Goal: Transaction & Acquisition: Book appointment/travel/reservation

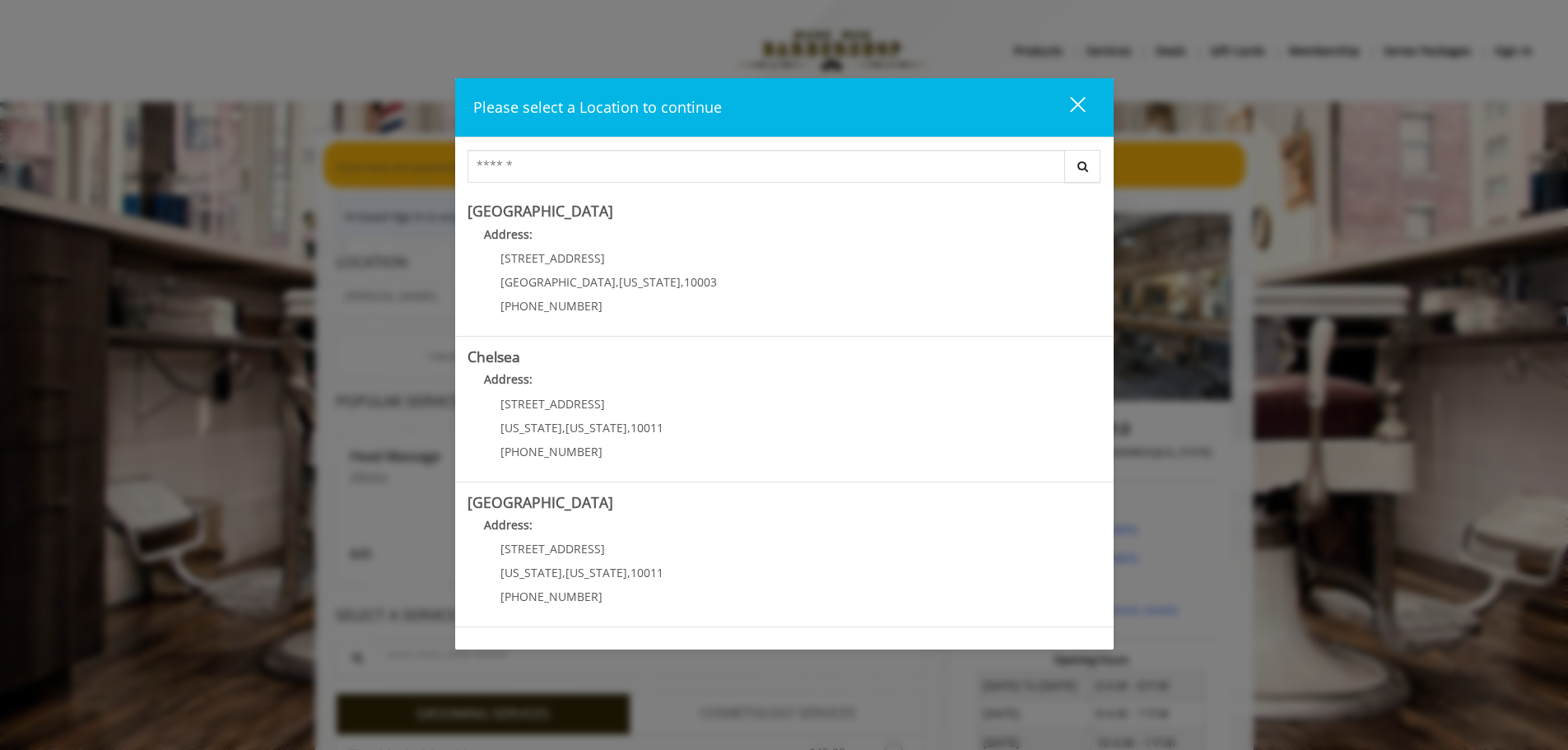
click at [1077, 107] on div "close" at bounding box center [1067, 108] width 33 height 25
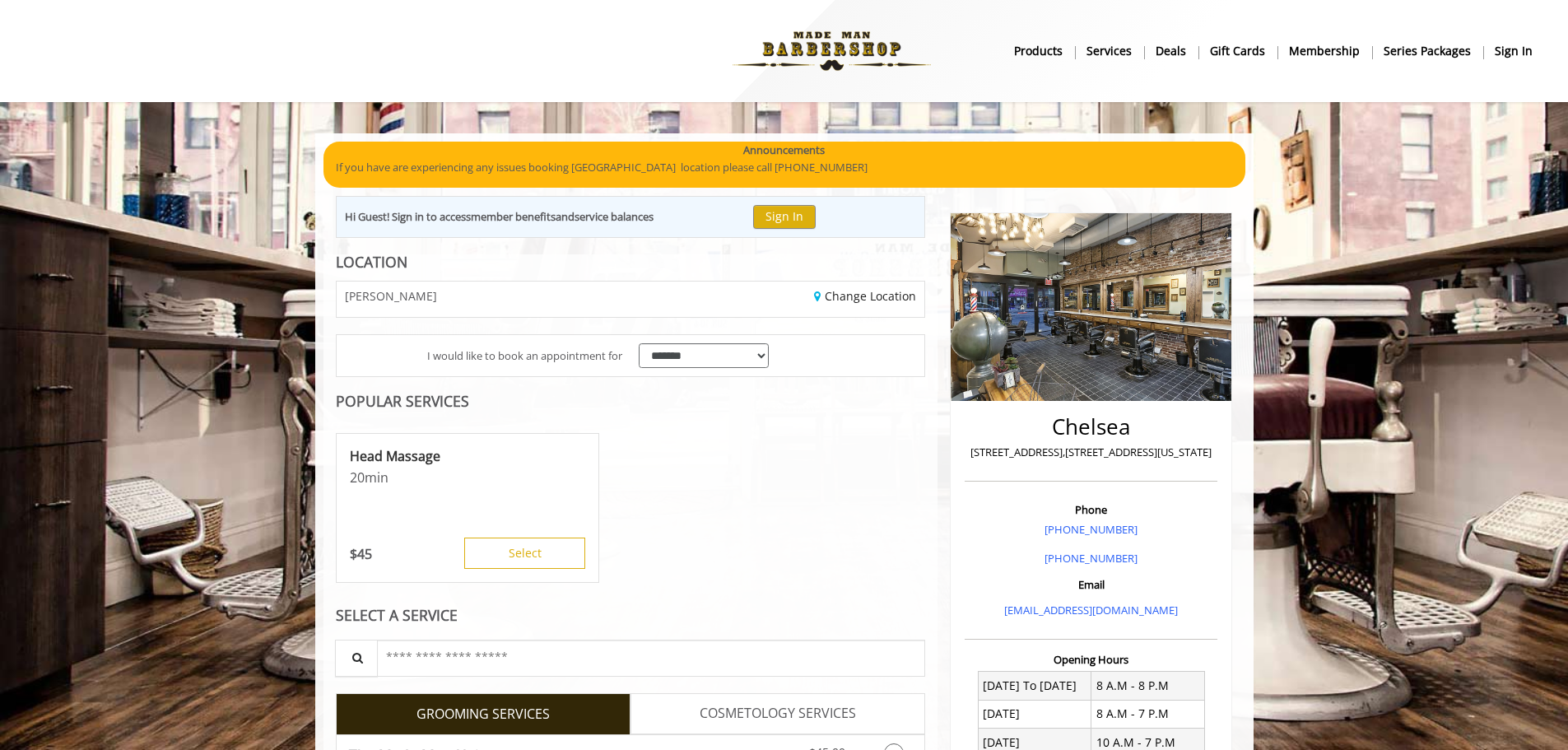
click at [1506, 53] on b "sign in" at bounding box center [1514, 51] width 38 height 18
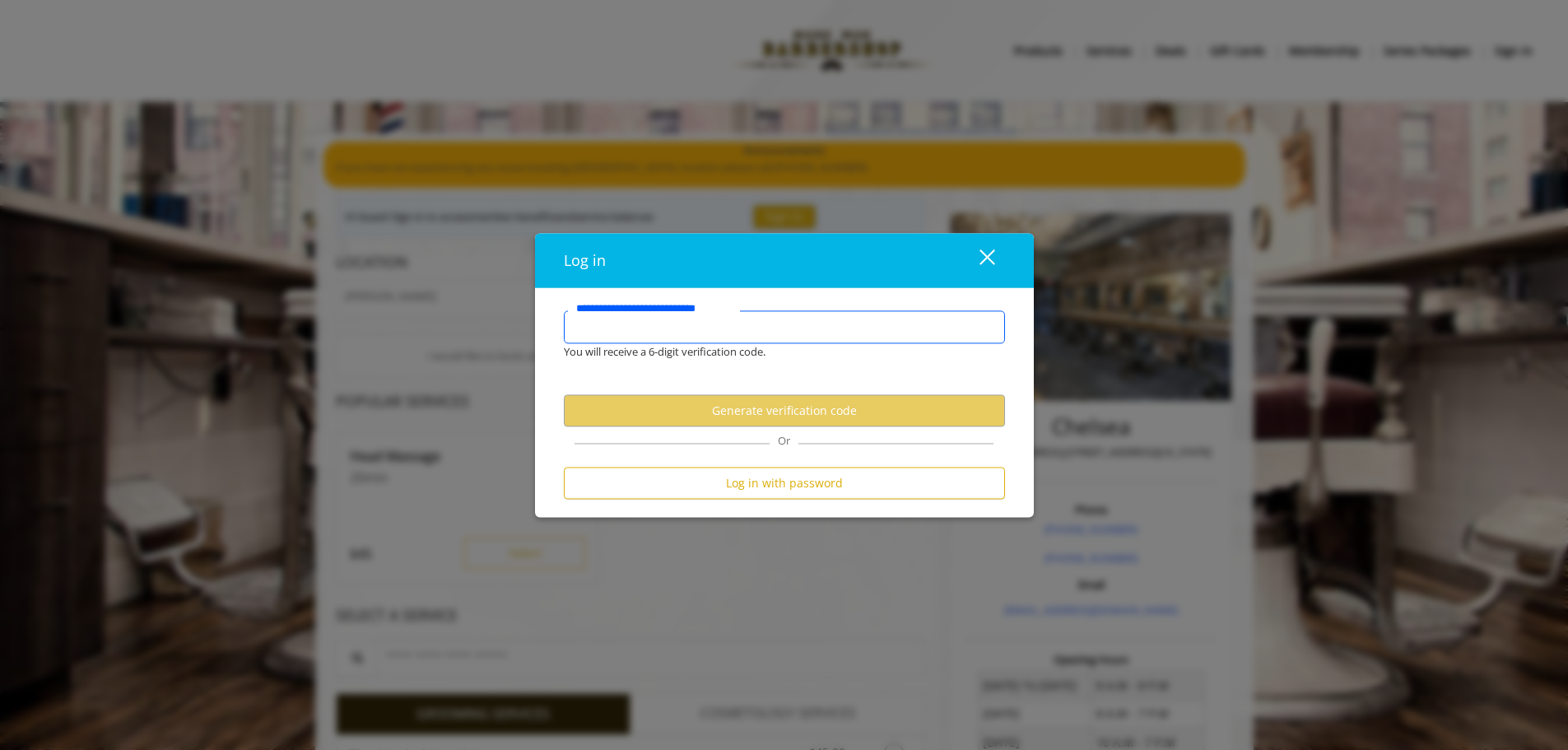
click at [668, 332] on input "**********" at bounding box center [784, 327] width 441 height 33
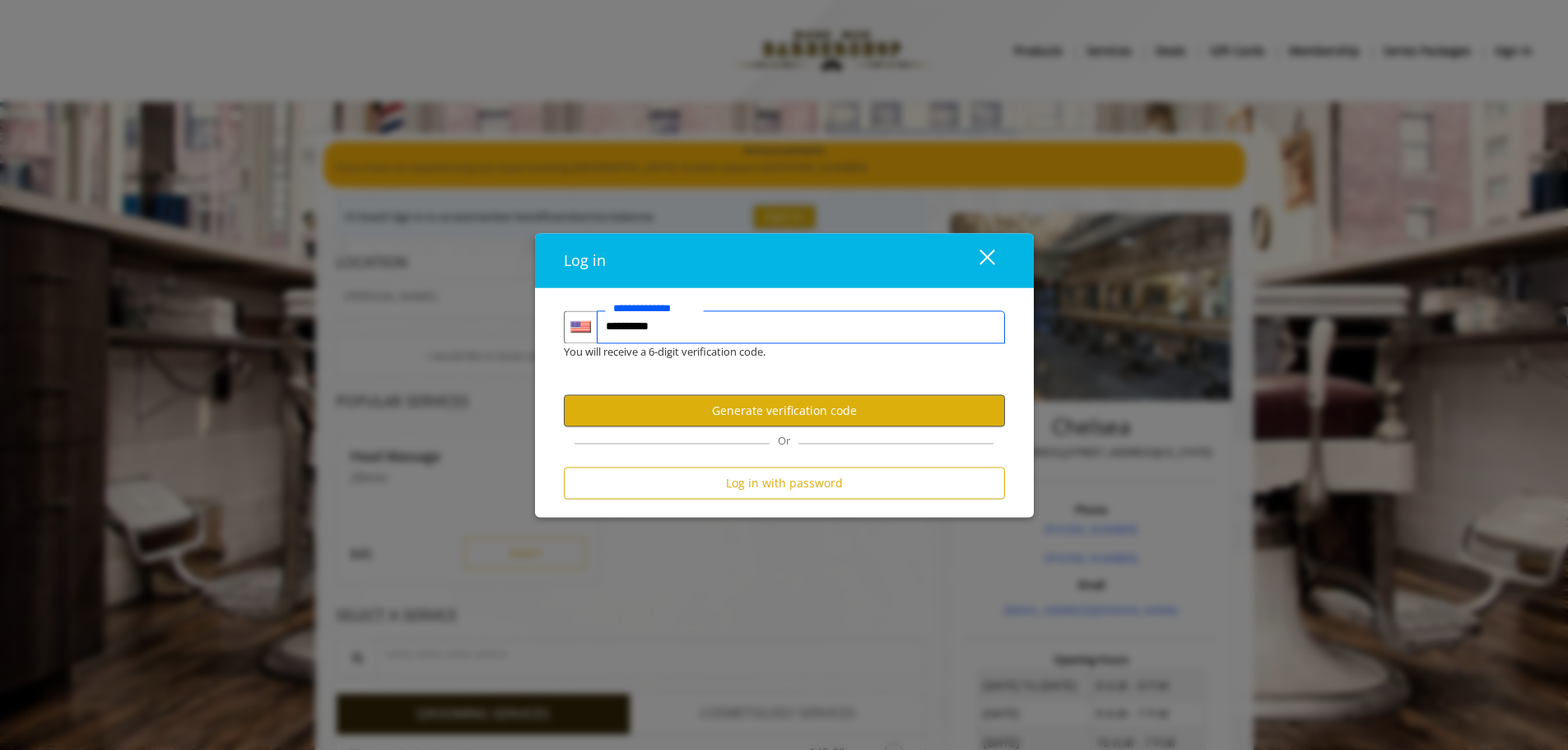
type input "**********"
click at [692, 407] on button "Generate verification code" at bounding box center [784, 411] width 441 height 32
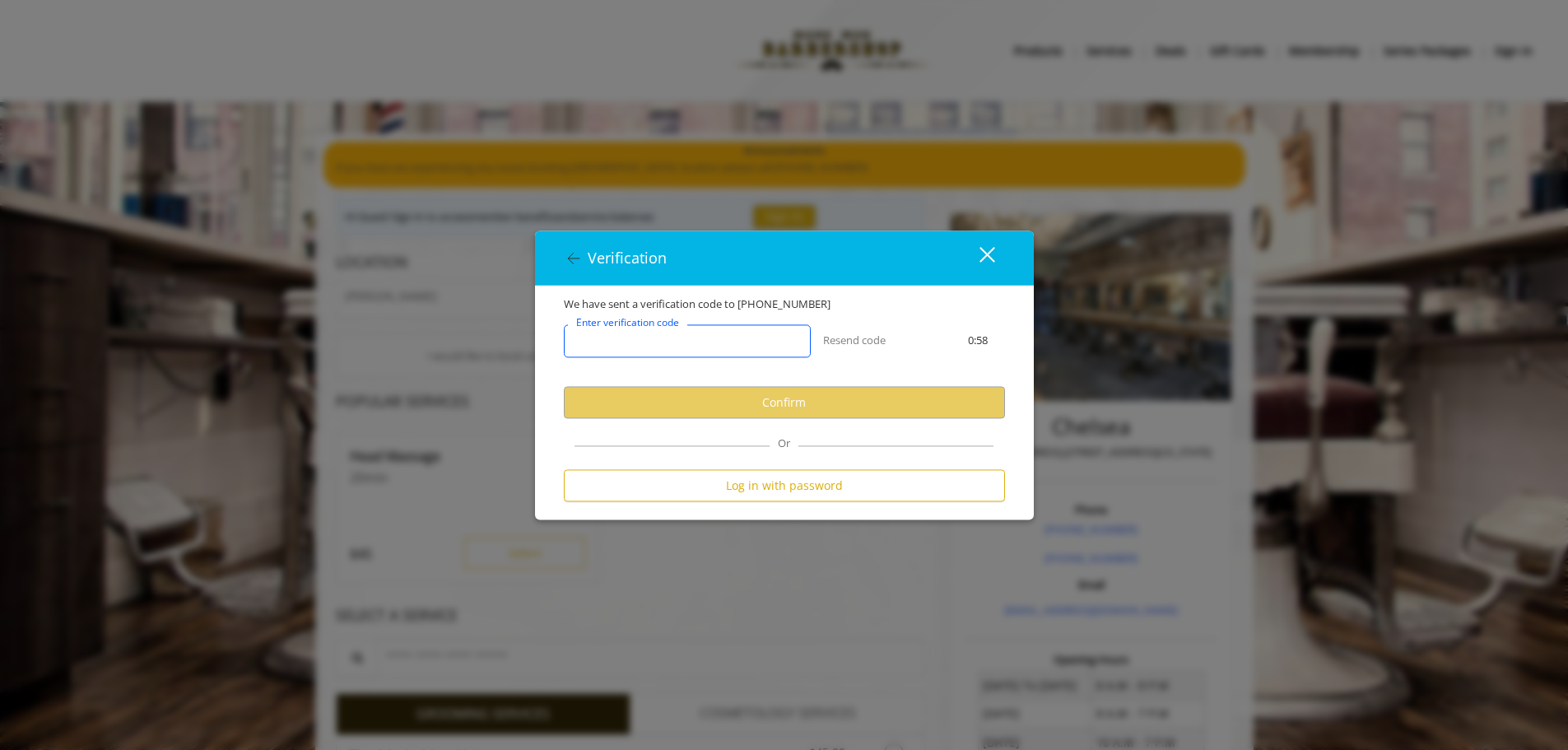
click at [679, 352] on input "Enter verification code" at bounding box center [687, 342] width 247 height 33
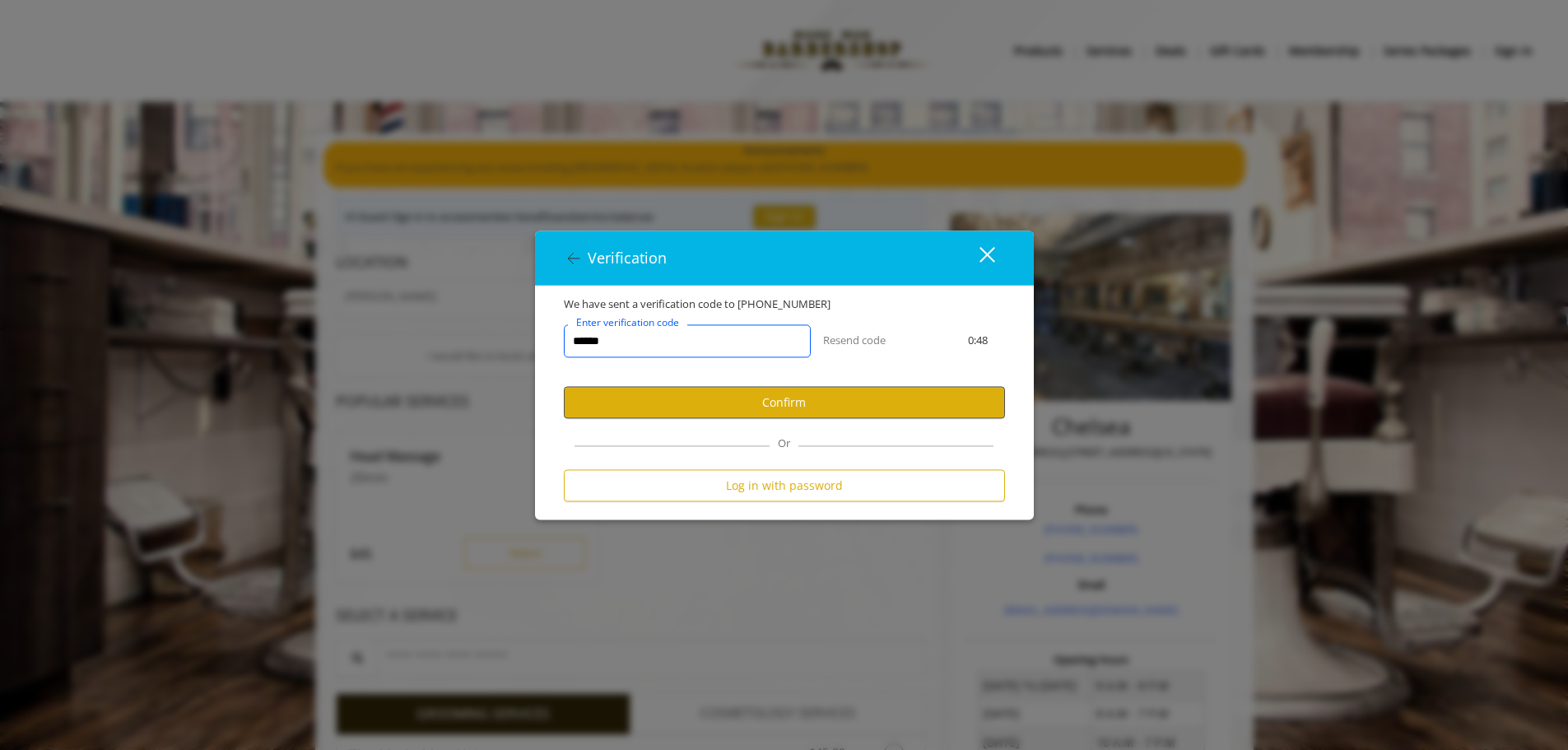
type input "******"
click at [762, 403] on button "Confirm" at bounding box center [784, 402] width 441 height 32
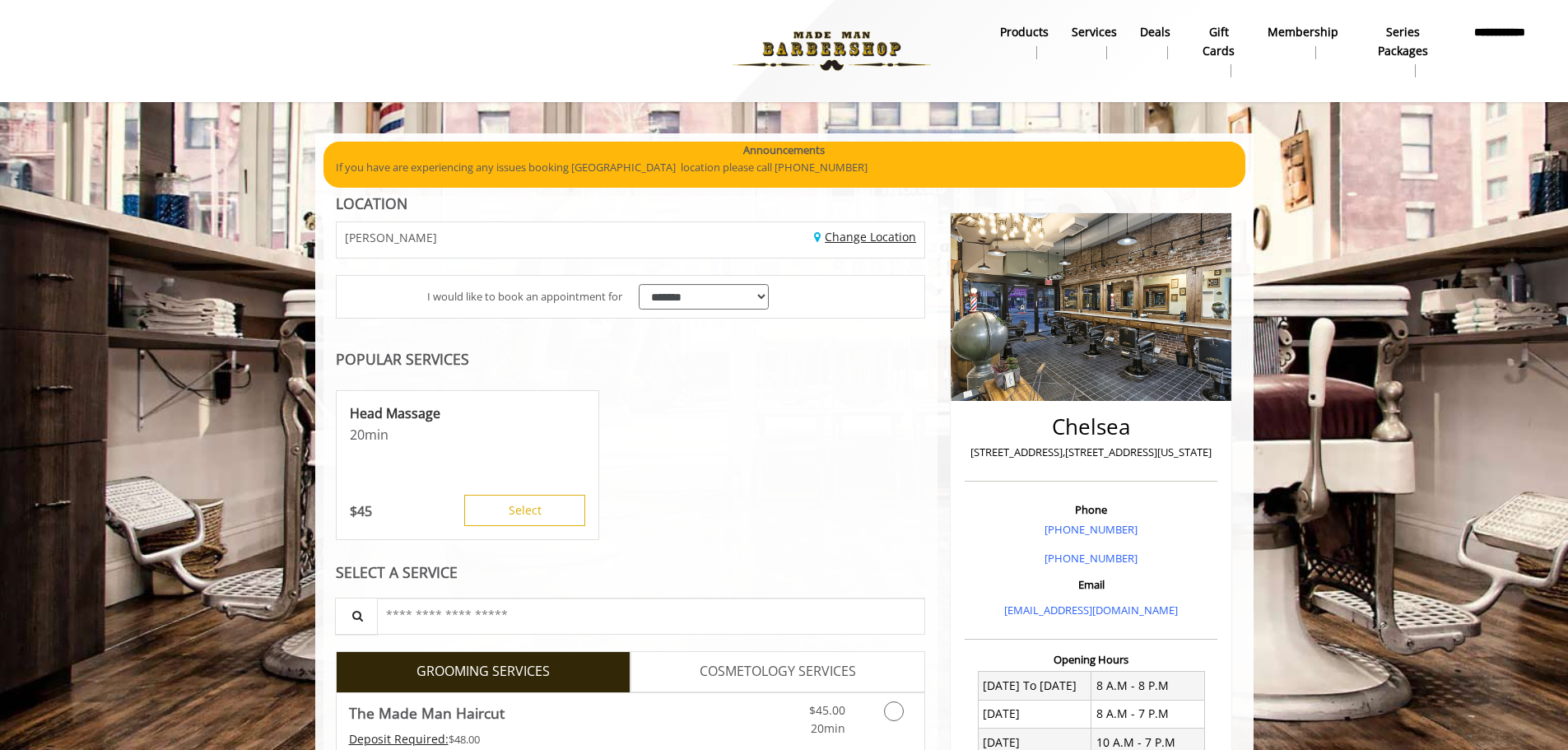
drag, startPoint x: 817, startPoint y: 244, endPoint x: 858, endPoint y: 241, distance: 41.1
click at [821, 244] on div "Change Location" at bounding box center [783, 240] width 306 height 35
click at [858, 241] on link "Change Location" at bounding box center [865, 236] width 102 height 16
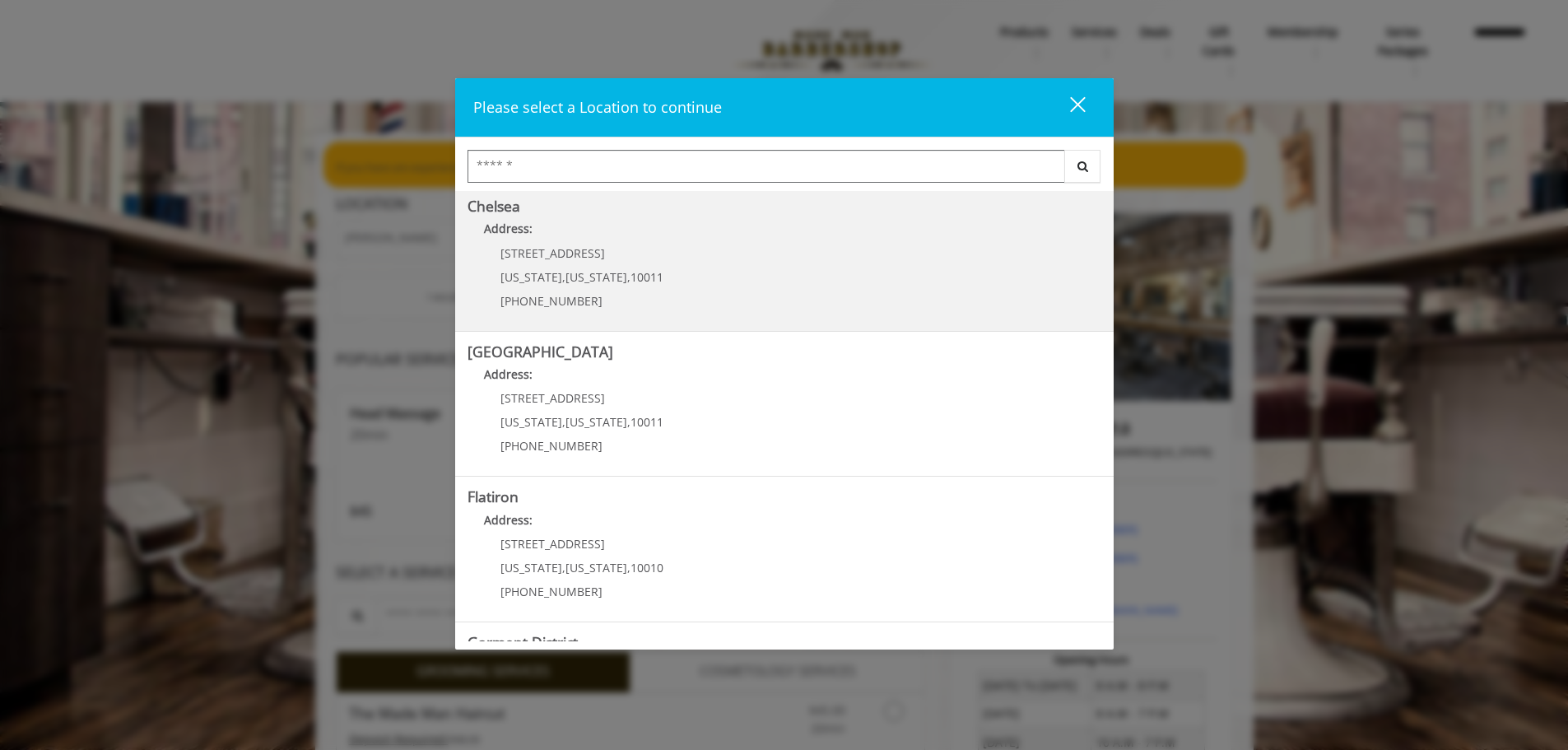
scroll to position [165, 0]
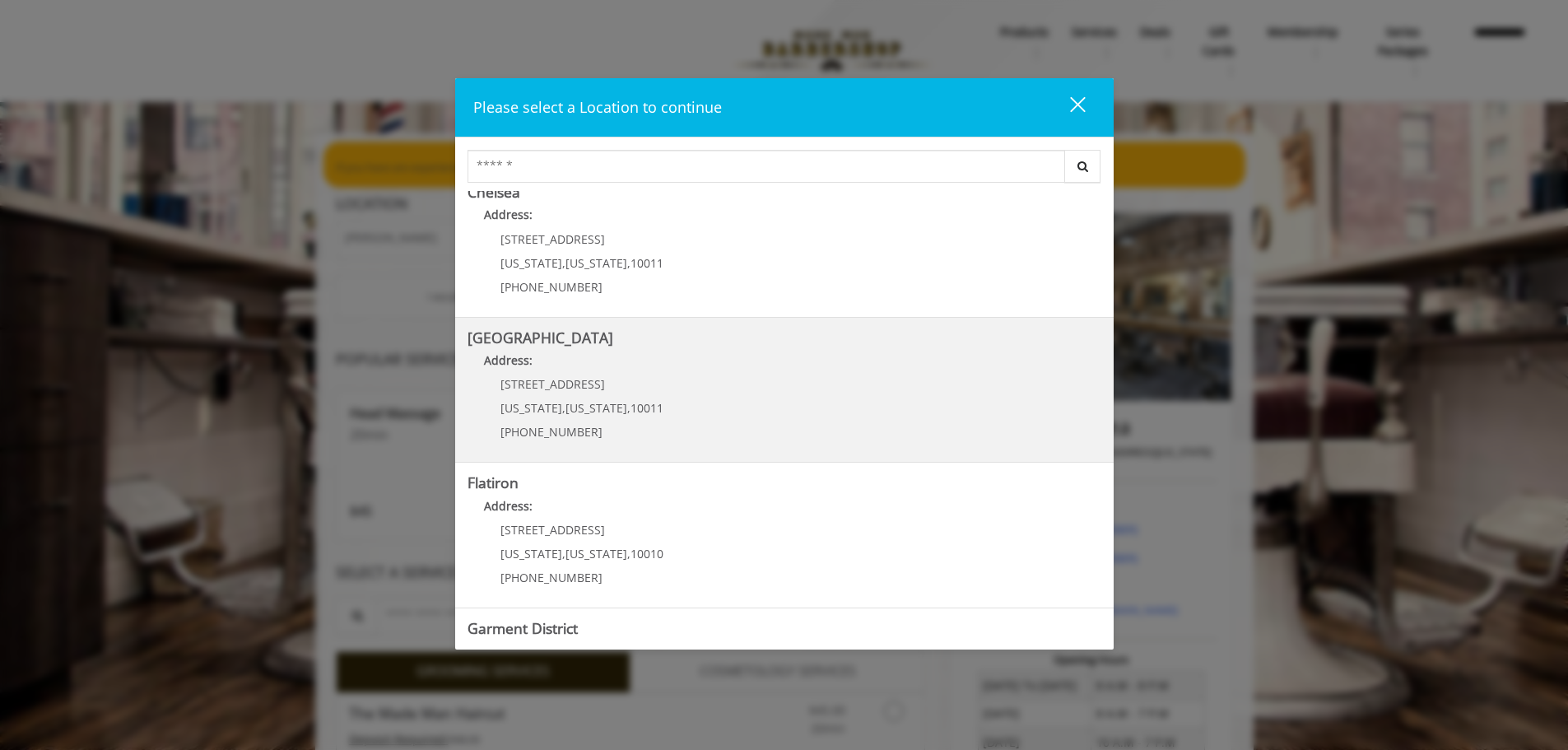
click at [599, 387] on p "267 W 15th St" at bounding box center [581, 384] width 163 height 12
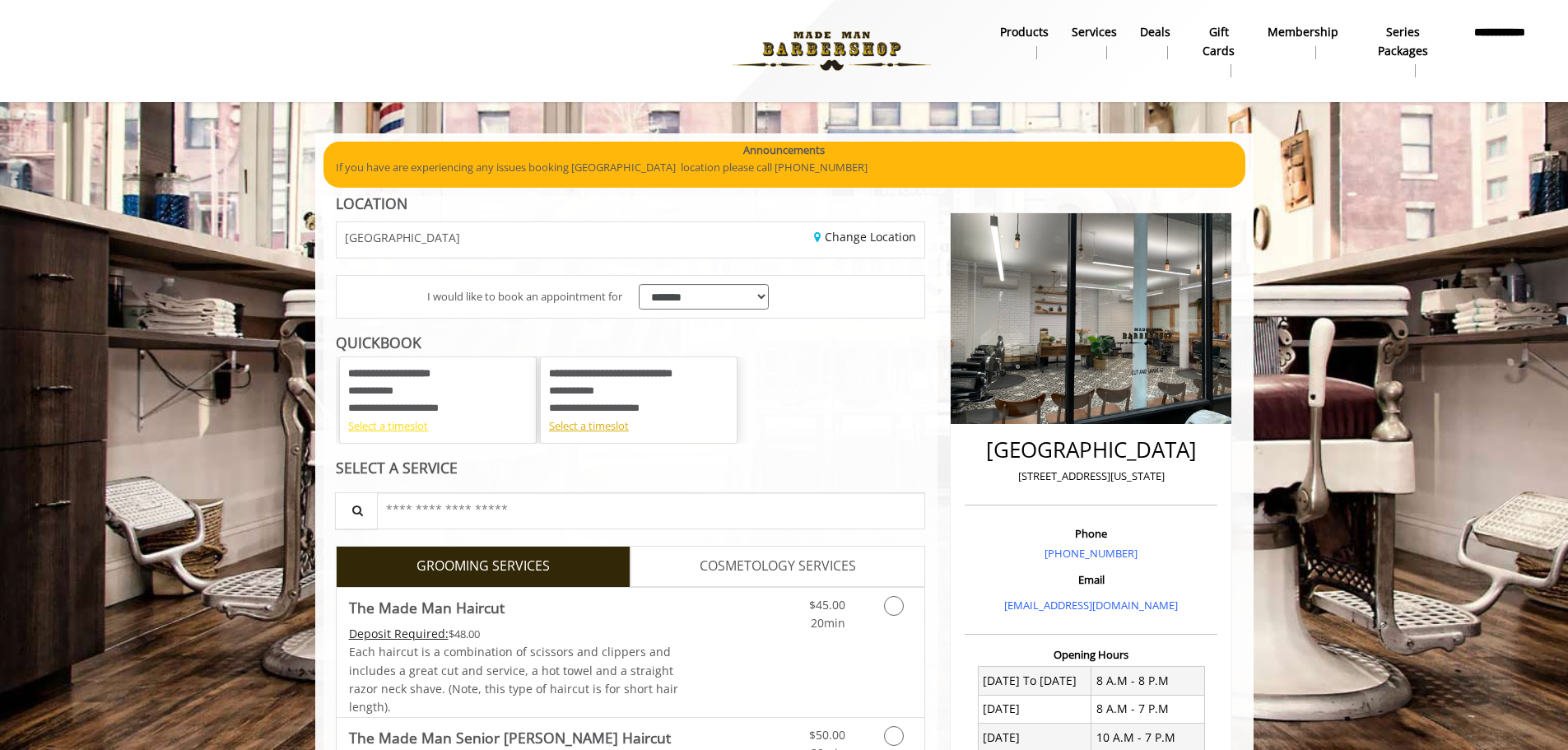
click at [410, 432] on div "Select a timeslot" at bounding box center [438, 426] width 179 height 17
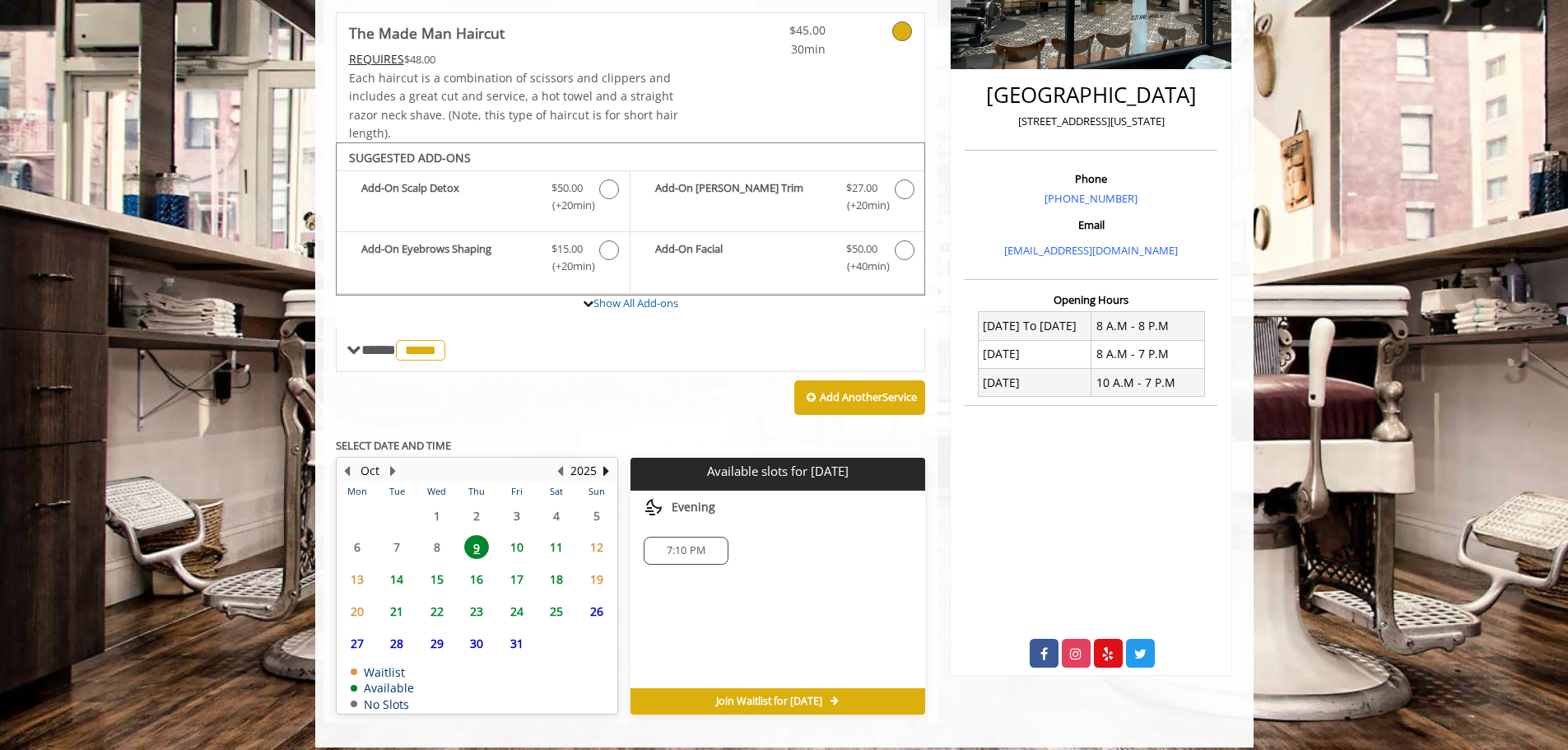
scroll to position [369, 0]
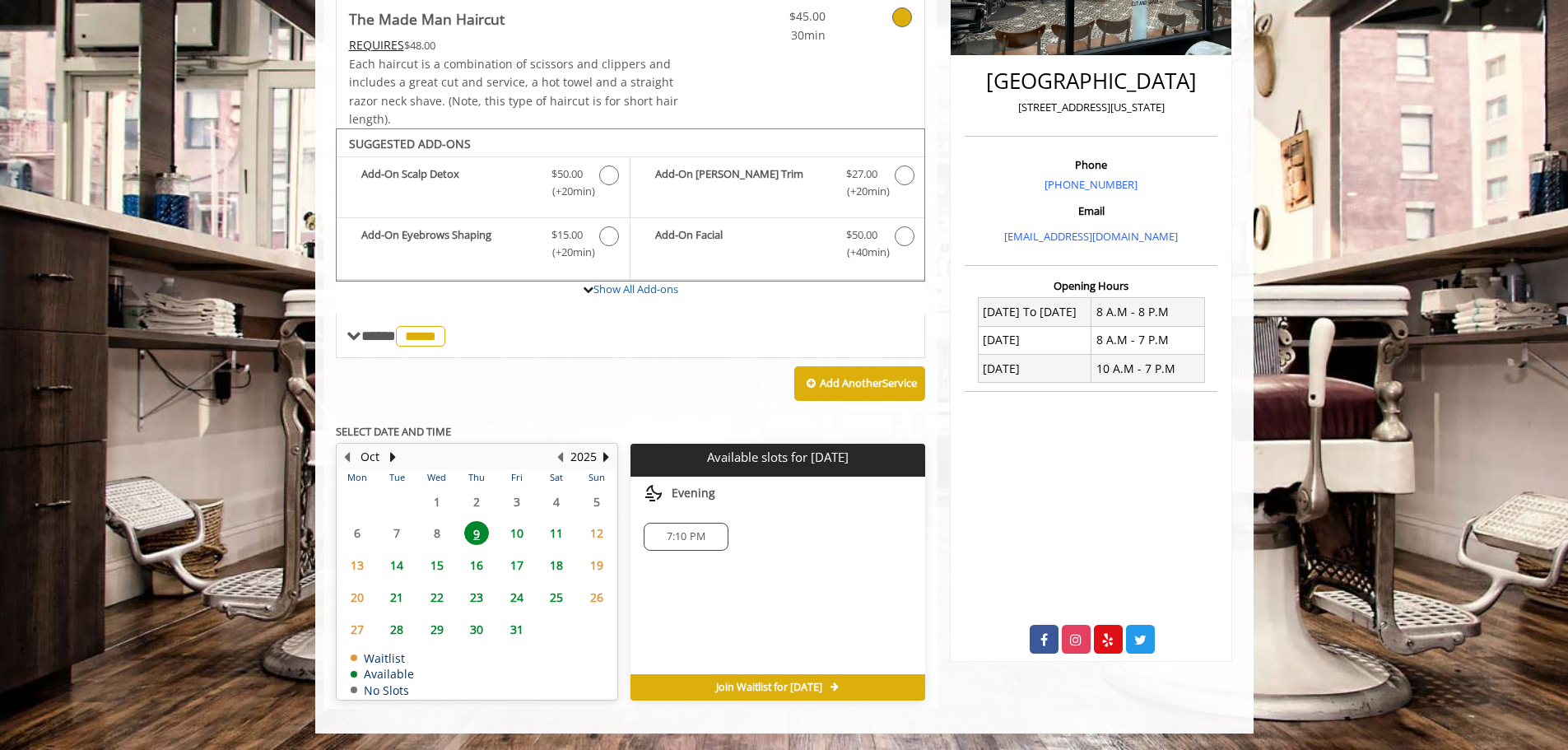
click at [672, 532] on span "7:10 PM" at bounding box center [686, 536] width 39 height 13
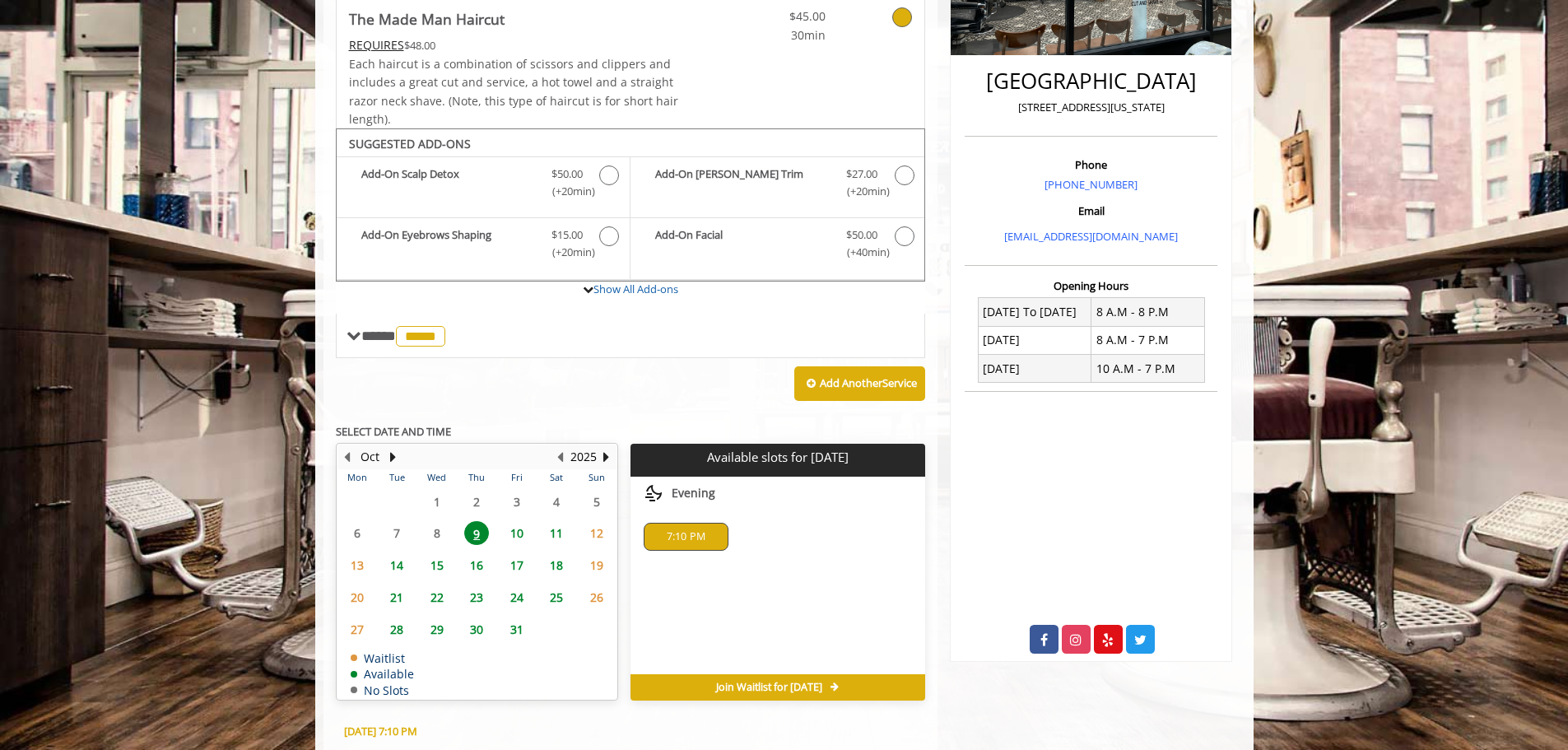
scroll to position [666, 0]
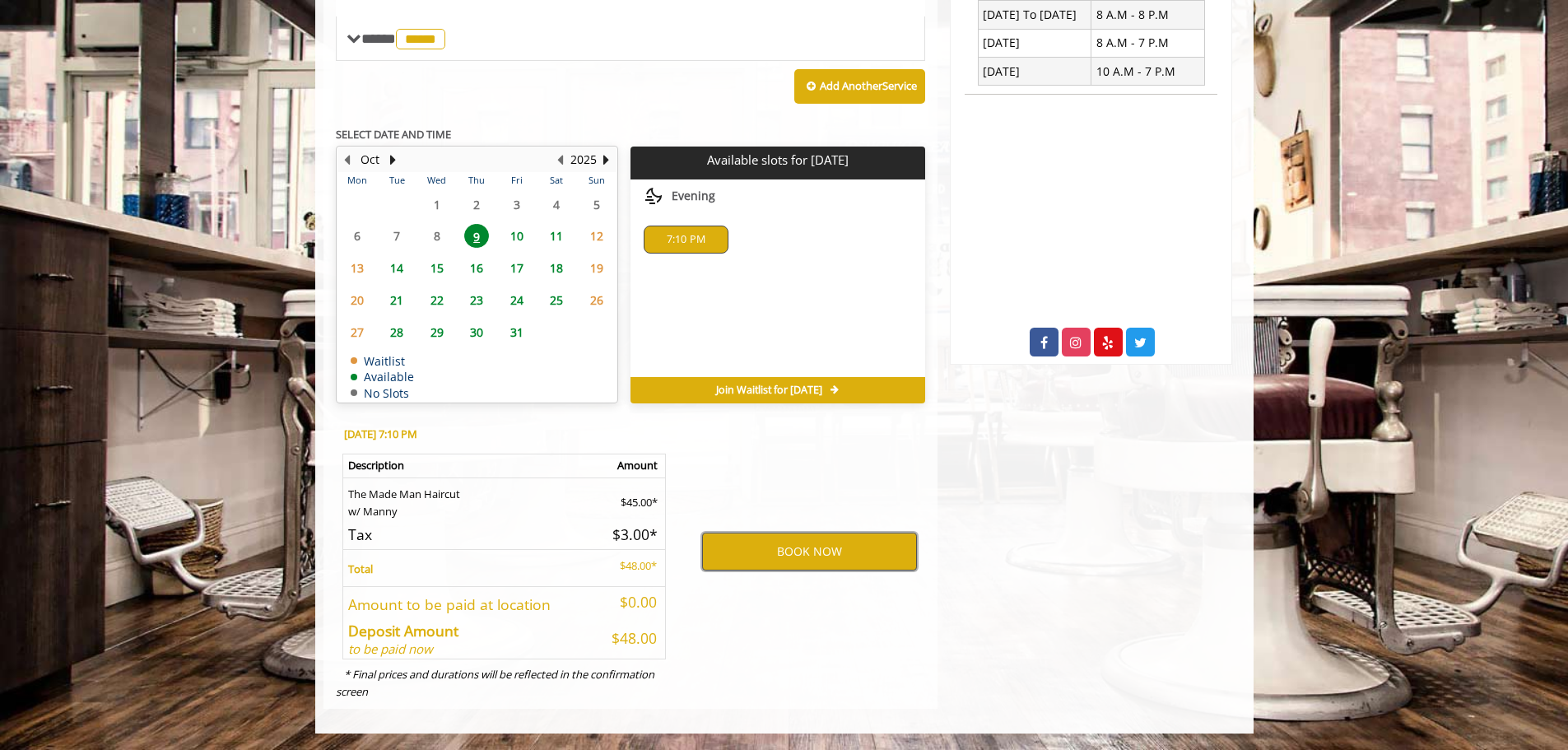
click at [749, 550] on button "BOOK NOW" at bounding box center [809, 551] width 215 height 38
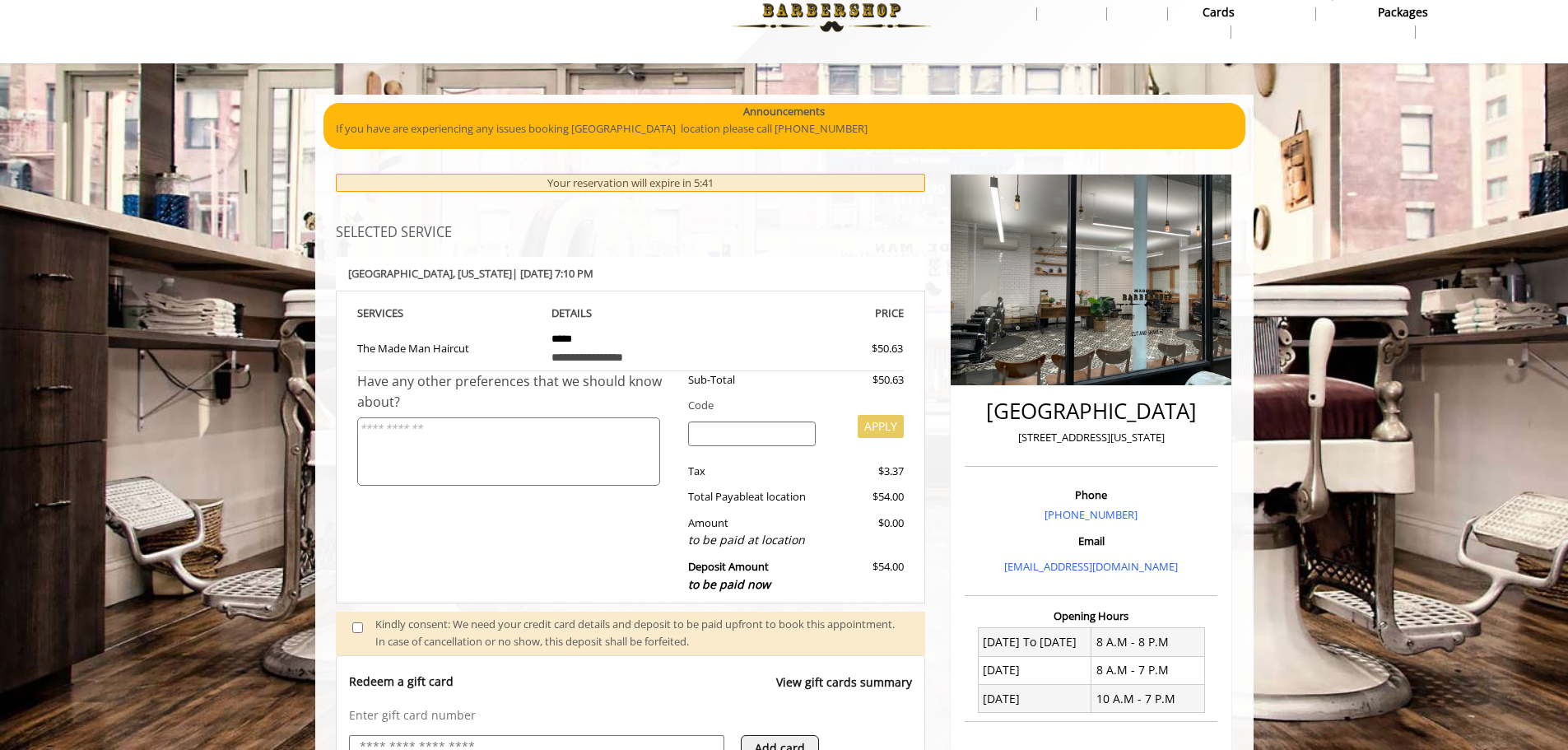
scroll to position [10, 0]
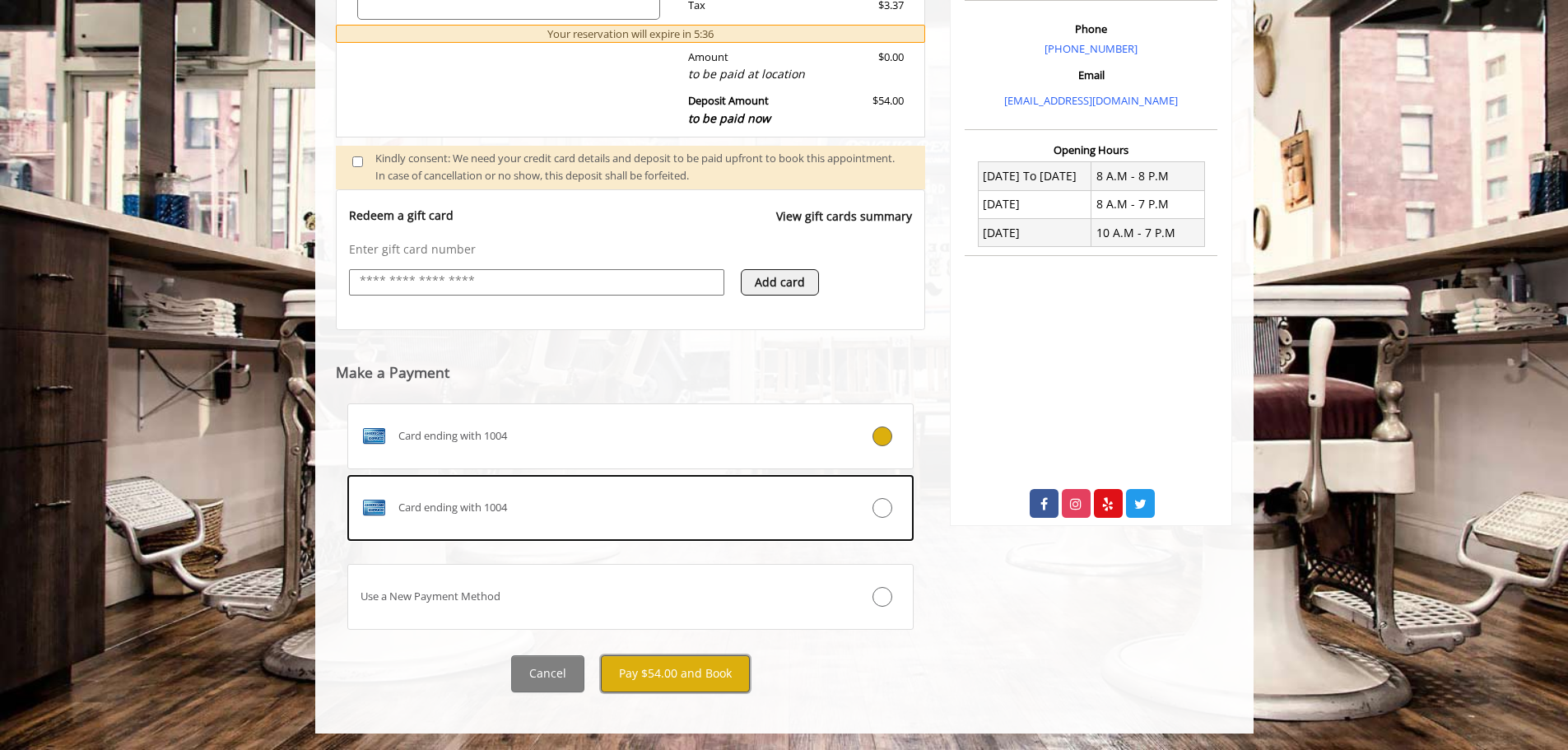
click at [676, 665] on button "Pay $54.00 and Book" at bounding box center [675, 674] width 149 height 37
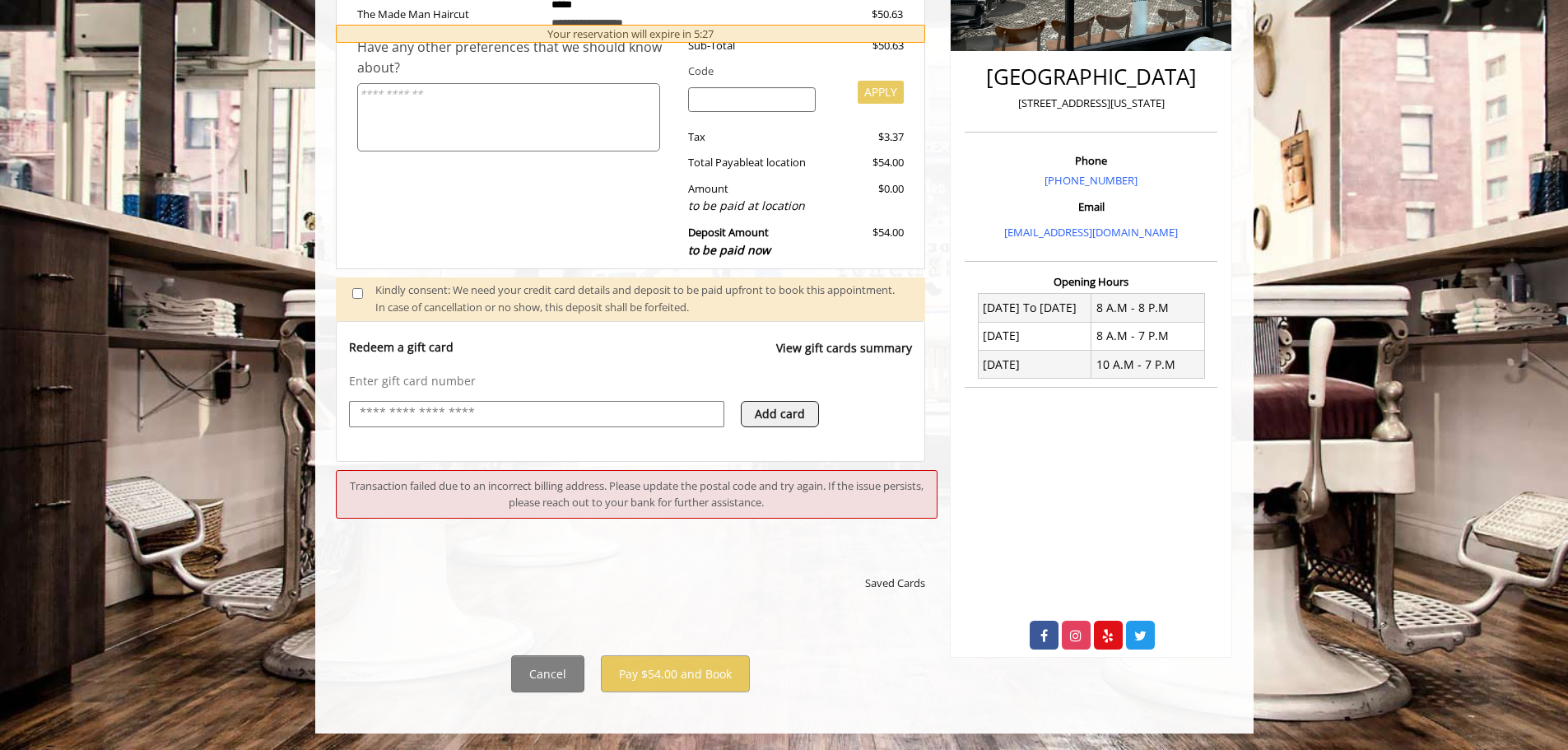
scroll to position [388, 0]
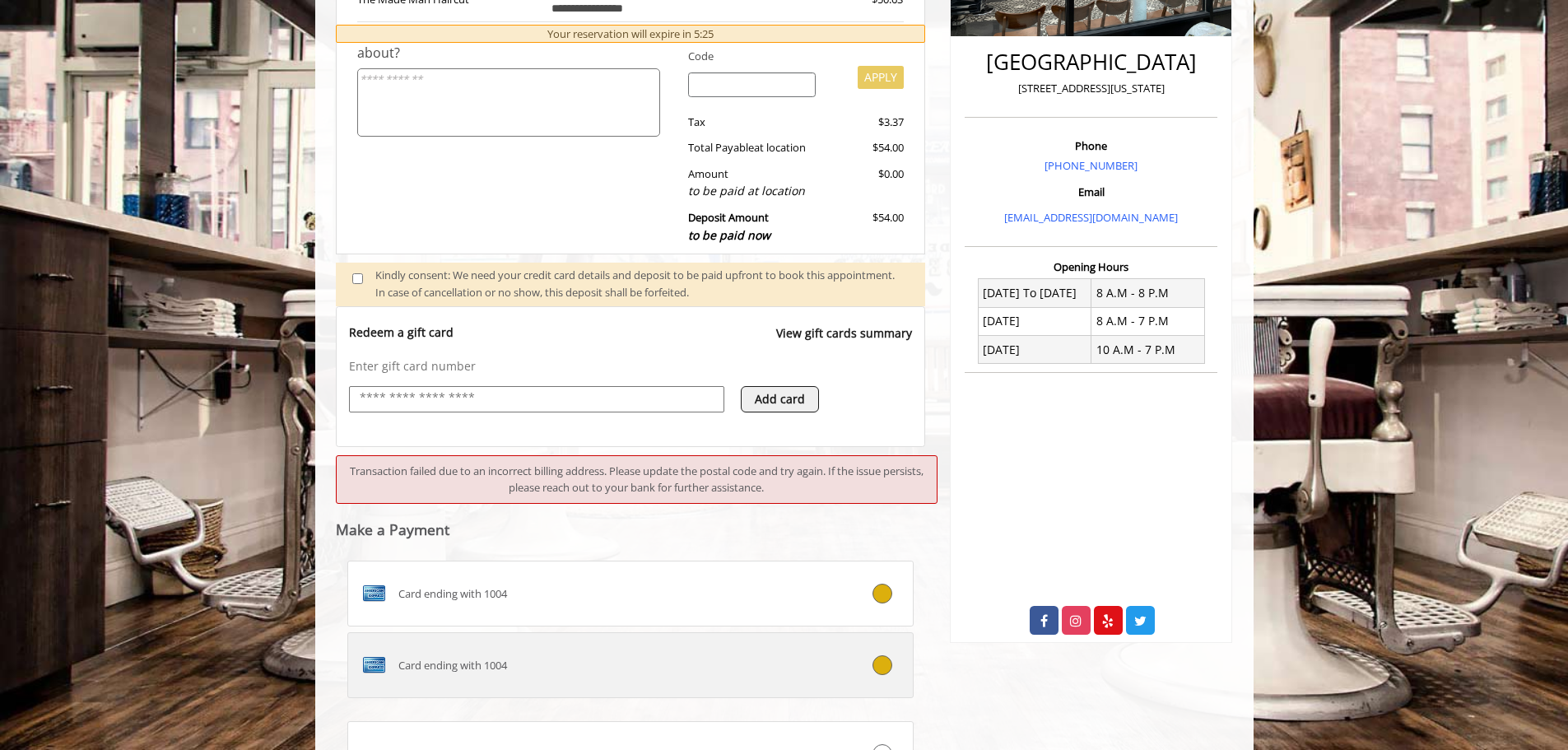
click at [605, 667] on div "Card ending with 1004" at bounding box center [584, 665] width 471 height 27
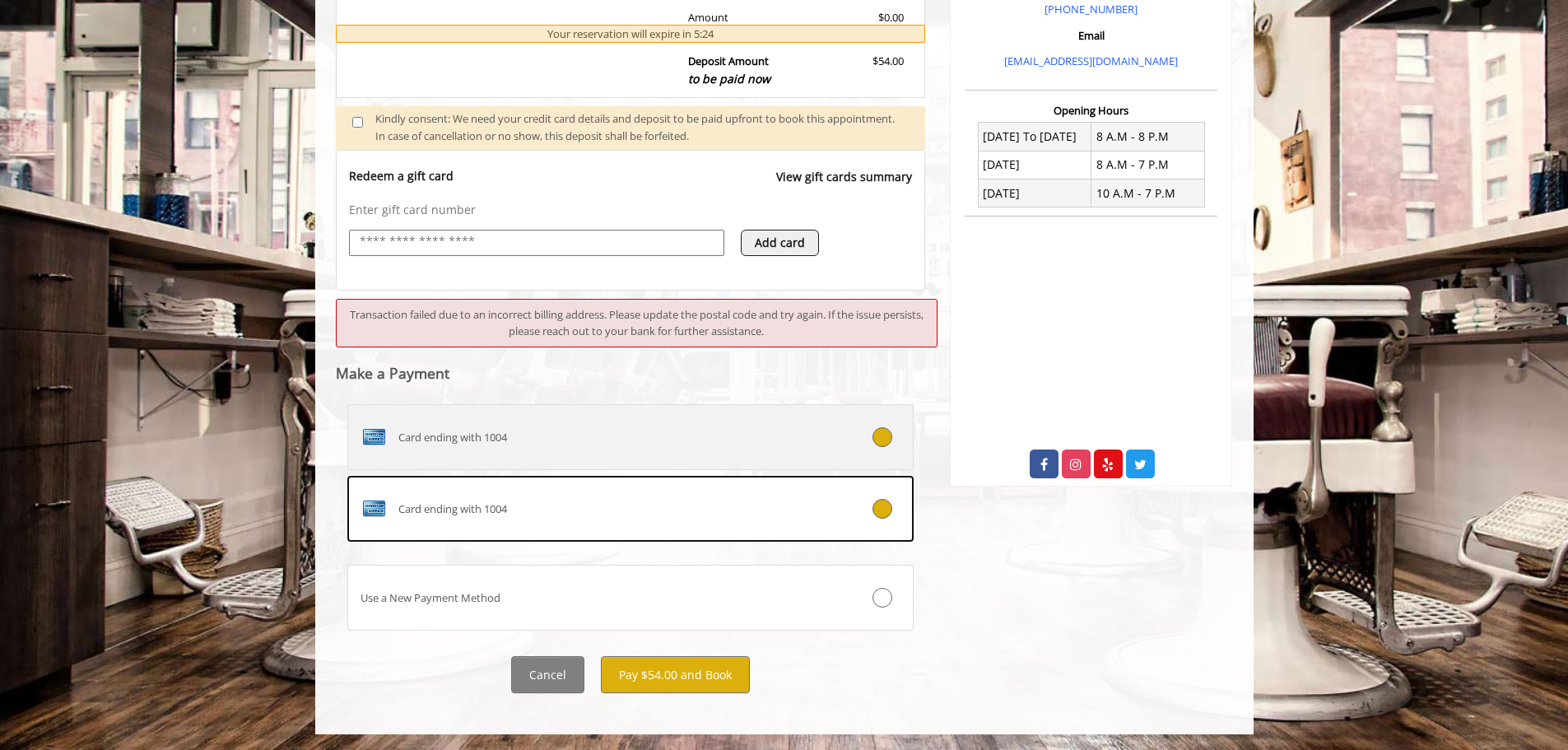
scroll to position [545, 0]
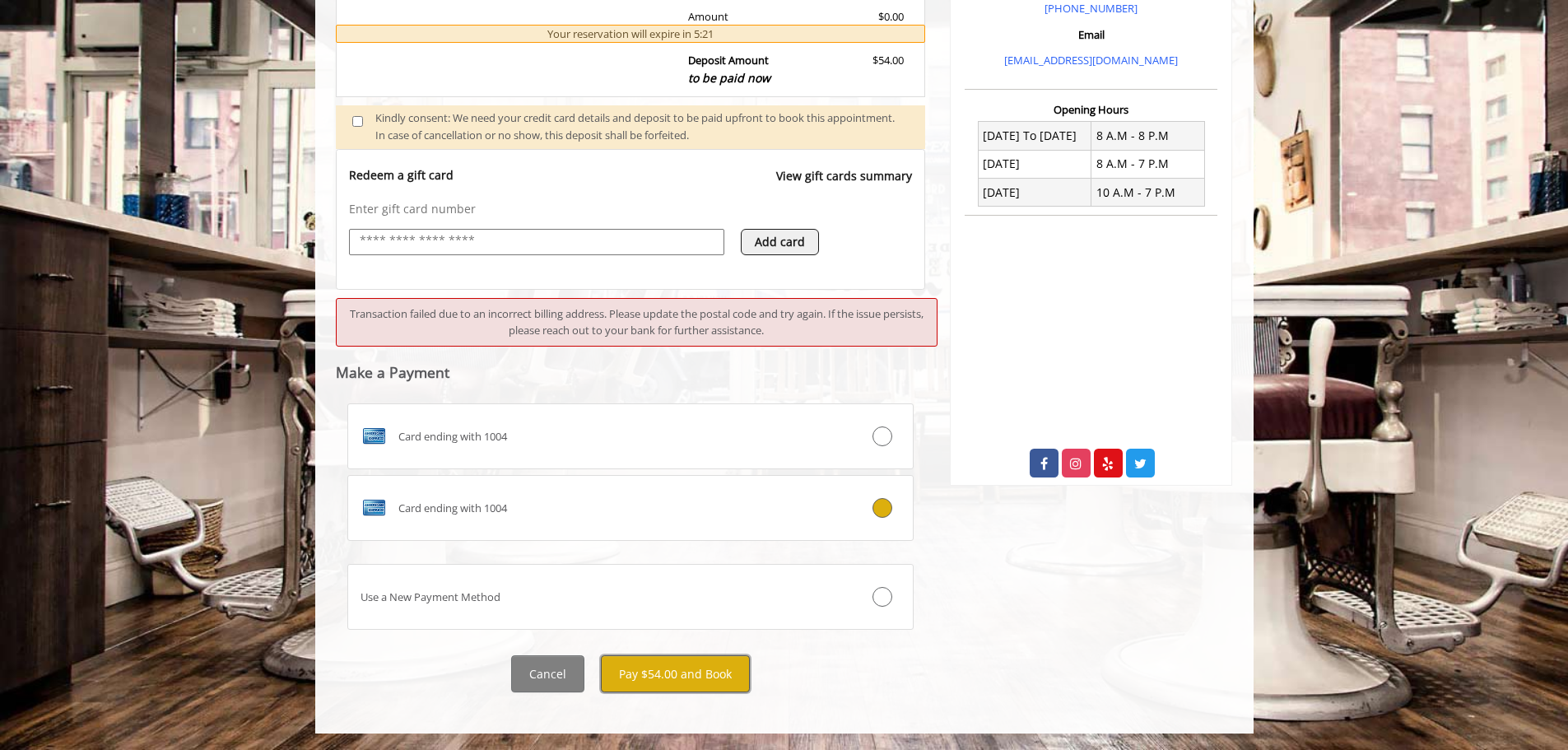
click at [675, 686] on button "Pay $54.00 and Book" at bounding box center [675, 674] width 149 height 37
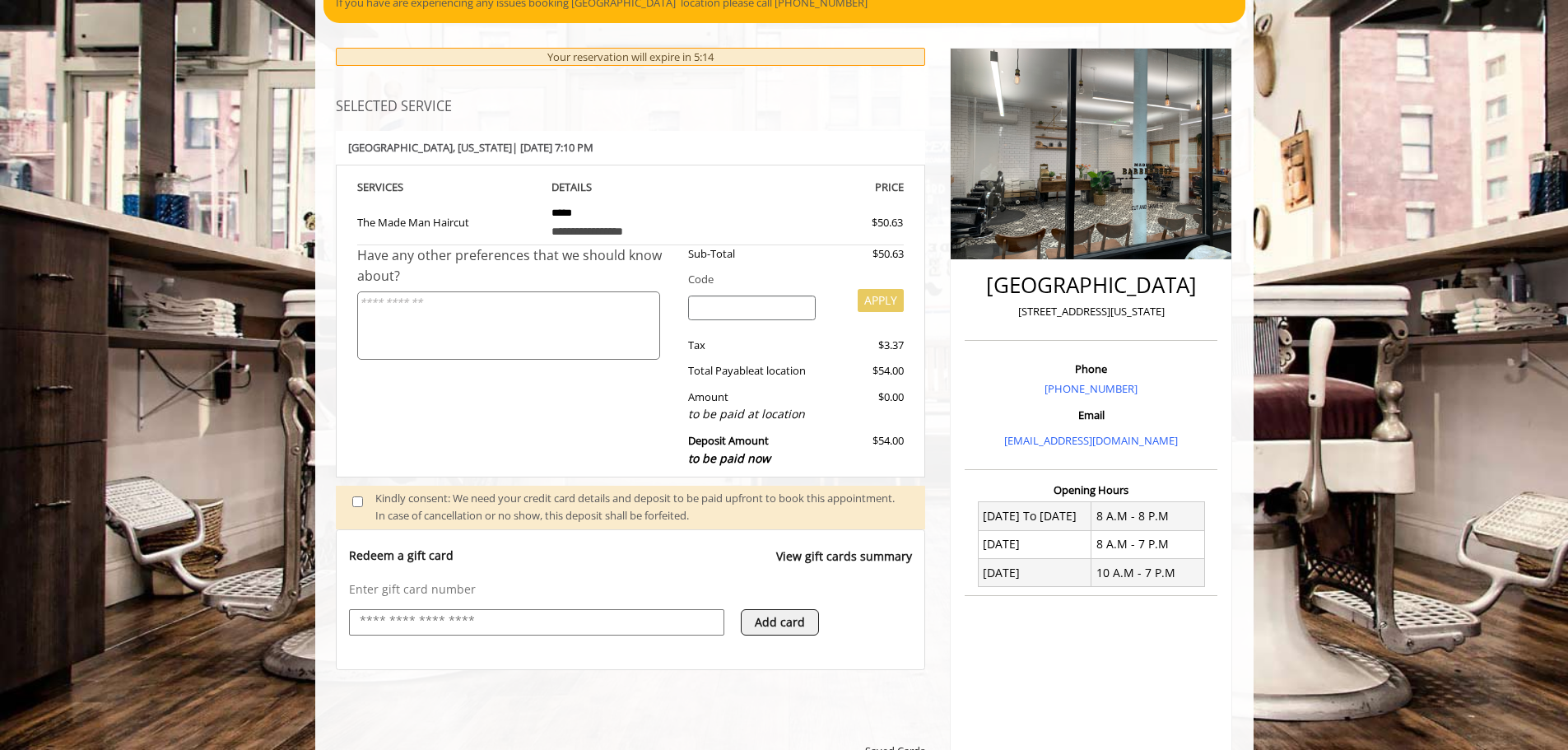
scroll to position [0, 0]
